Goal: Obtain resource: Obtain resource

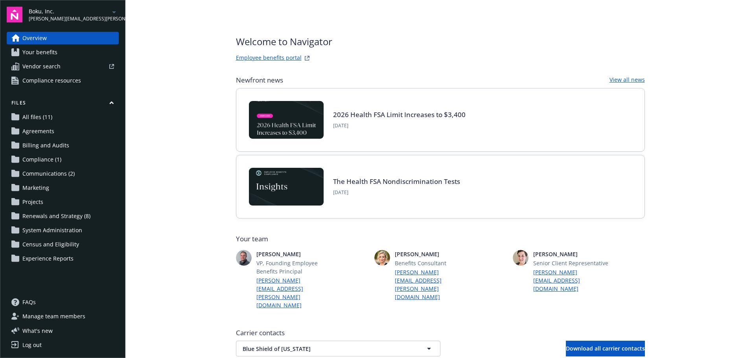
click at [72, 16] on span "[PERSON_NAME][EMAIL_ADDRESS][PERSON_NAME][DOMAIN_NAME]" at bounding box center [69, 18] width 81 height 7
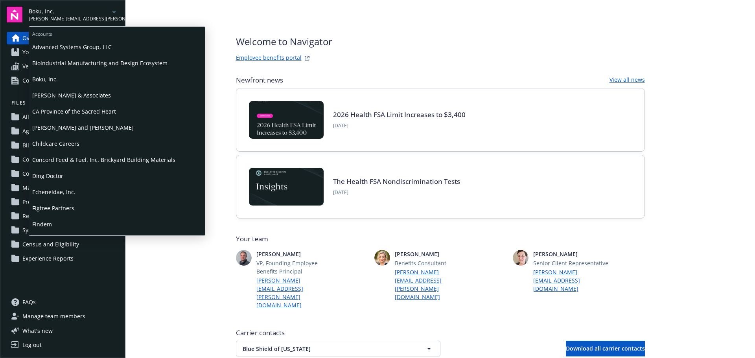
click at [51, 173] on span "Ding Doctor" at bounding box center [116, 176] width 169 height 16
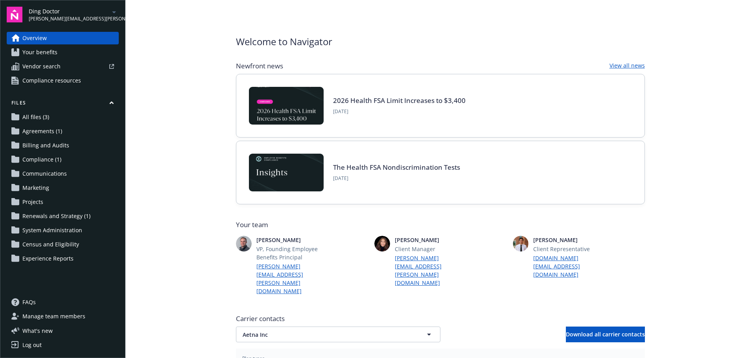
click at [57, 215] on span "Renewals and Strategy (1)" at bounding box center [56, 216] width 68 height 13
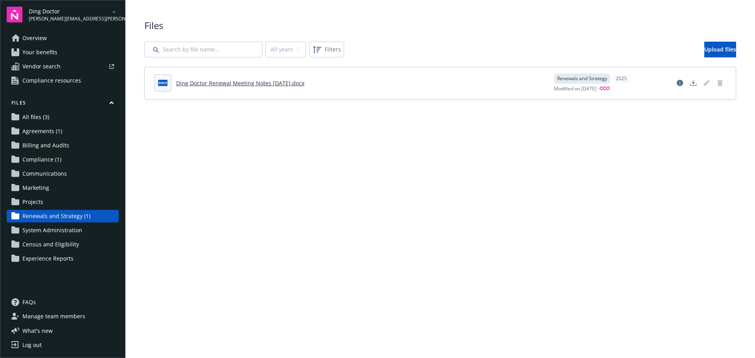
click at [46, 56] on span "Your benefits" at bounding box center [39, 52] width 35 height 13
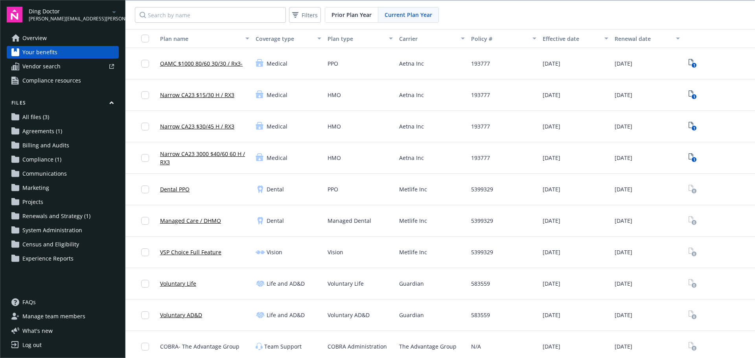
click at [355, 16] on span "Prior Plan Year" at bounding box center [351, 15] width 40 height 8
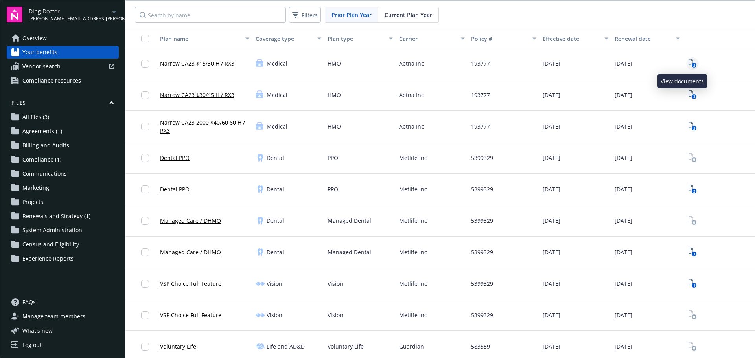
click at [693, 63] on text "3" at bounding box center [694, 65] width 2 height 5
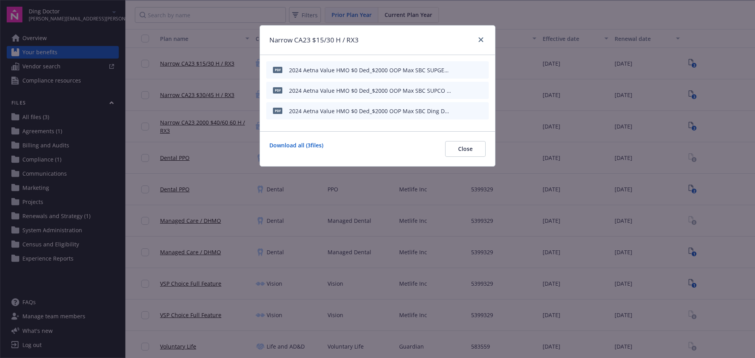
click at [485, 112] on div "pdf 2024 Aetna Value HMO $0 Ded_$2000 OOP Max SBC Ding Doctor.pdf" at bounding box center [377, 110] width 223 height 17
click at [483, 111] on icon "preview file" at bounding box center [481, 111] width 7 height 6
click at [478, 40] on icon "close" at bounding box center [480, 39] width 5 height 5
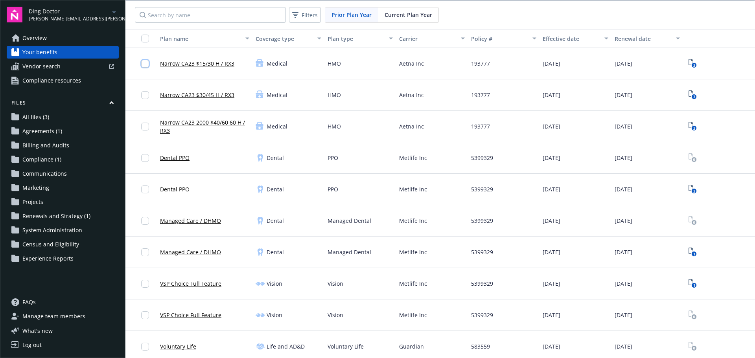
click at [142, 64] on input "checkbox" at bounding box center [145, 64] width 8 height 8
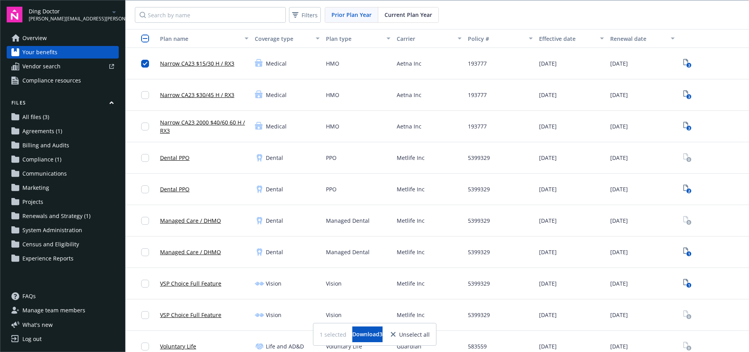
click at [151, 98] on div at bounding box center [147, 95] width 13 height 22
click at [145, 95] on input "checkbox" at bounding box center [145, 95] width 8 height 8
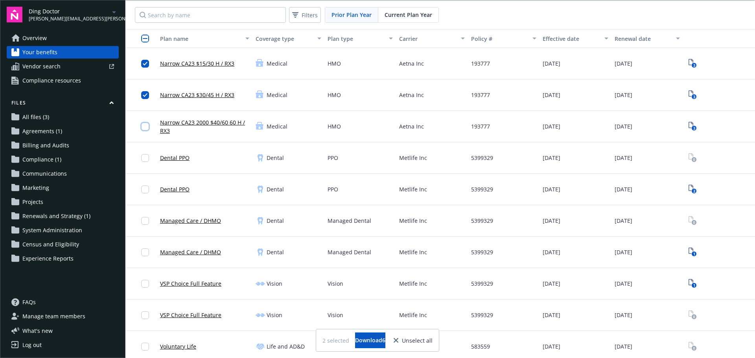
click at [143, 127] on input "checkbox" at bounding box center [145, 127] width 8 height 8
click at [688, 62] on icon "3" at bounding box center [692, 63] width 8 height 9
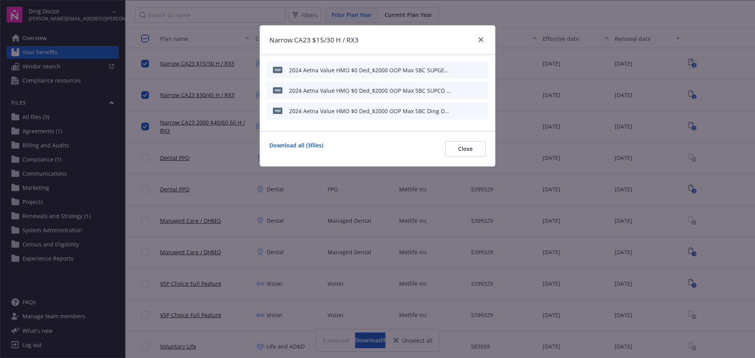
click at [684, 62] on div "Narrow CA23 $15/30 H / RX3 pdf 2024 Aetna Value HMO $0 Ded_$2000 OOP Max SBC SU…" at bounding box center [377, 179] width 755 height 358
click at [484, 147] on button "Close" at bounding box center [465, 149] width 40 height 16
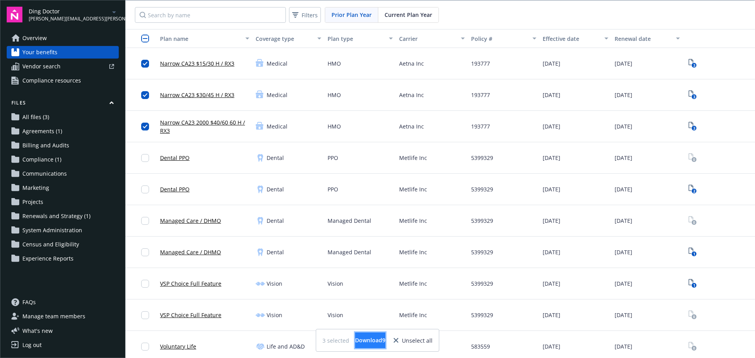
click at [381, 338] on span "Download 9" at bounding box center [370, 340] width 30 height 7
click at [36, 35] on span "Overview" at bounding box center [34, 38] width 24 height 13
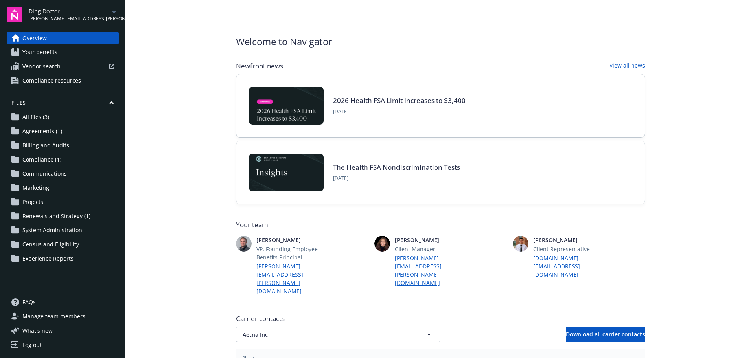
click at [68, 14] on span "Ding Doctor" at bounding box center [69, 11] width 81 height 8
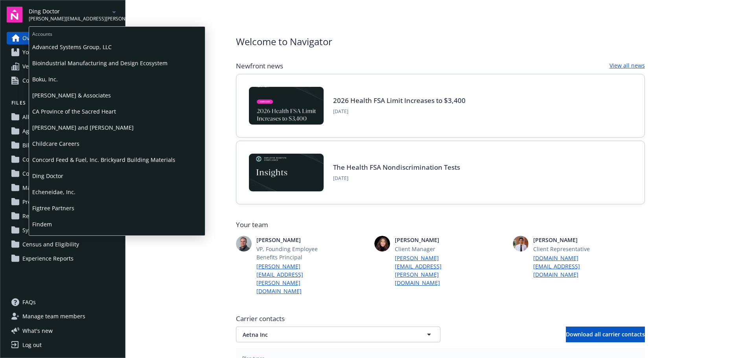
click at [60, 160] on span "Concord Feed & Fuel, Inc. Brickyard Building Materials" at bounding box center [116, 160] width 169 height 16
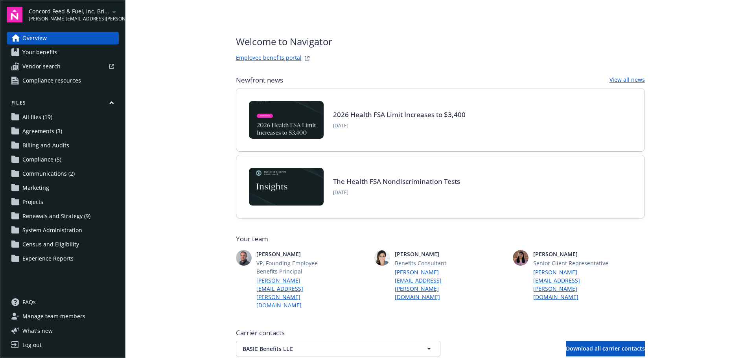
click at [50, 157] on span "Compliance (5)" at bounding box center [41, 159] width 39 height 13
